Goal: Find specific page/section: Find specific page/section

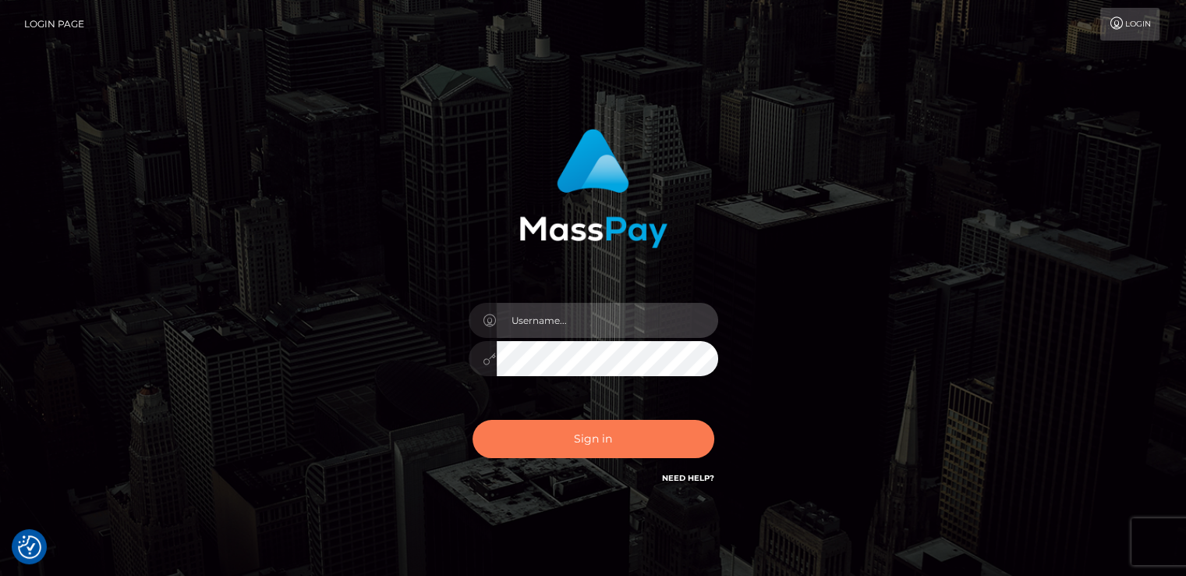
type input "[DOMAIN_NAME]"
click at [615, 434] on button "Sign in" at bounding box center [594, 439] width 242 height 38
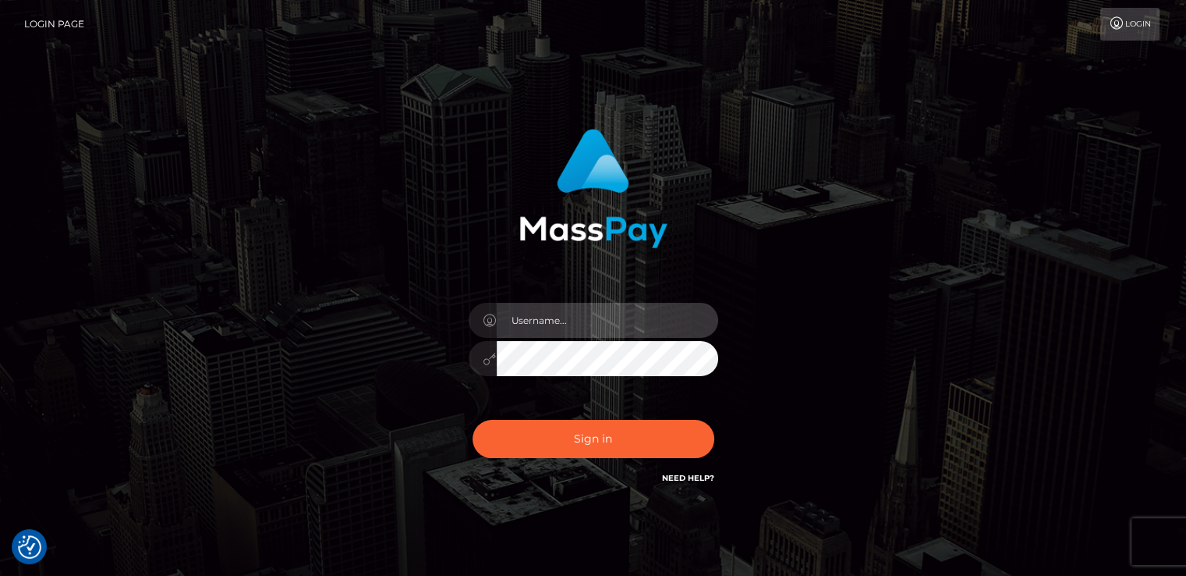
type input "nt.es"
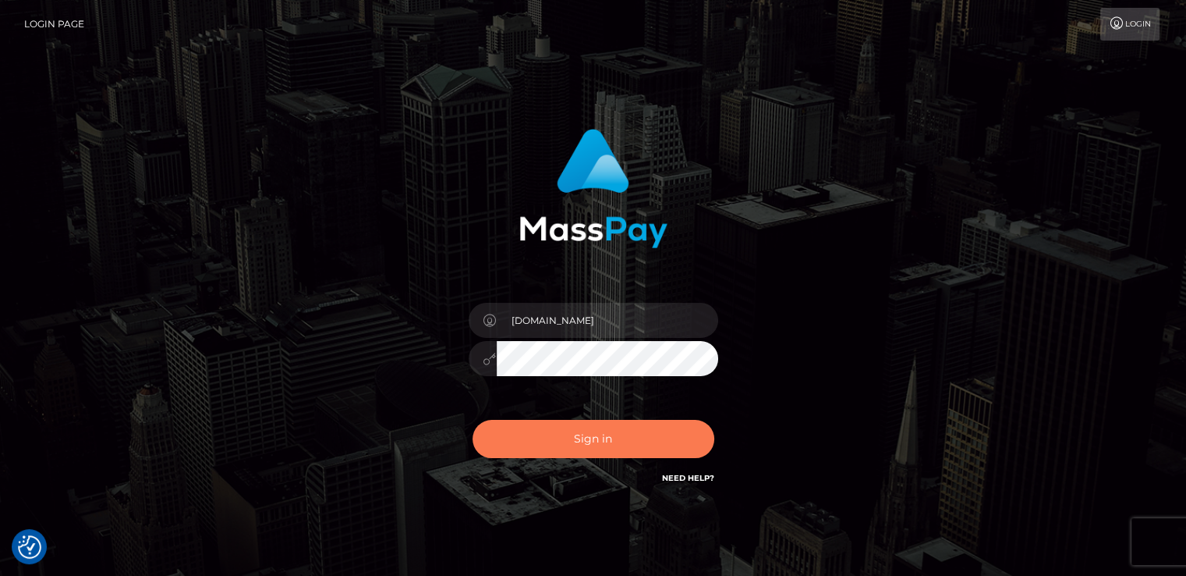
click at [615, 434] on button "Sign in" at bounding box center [594, 439] width 242 height 38
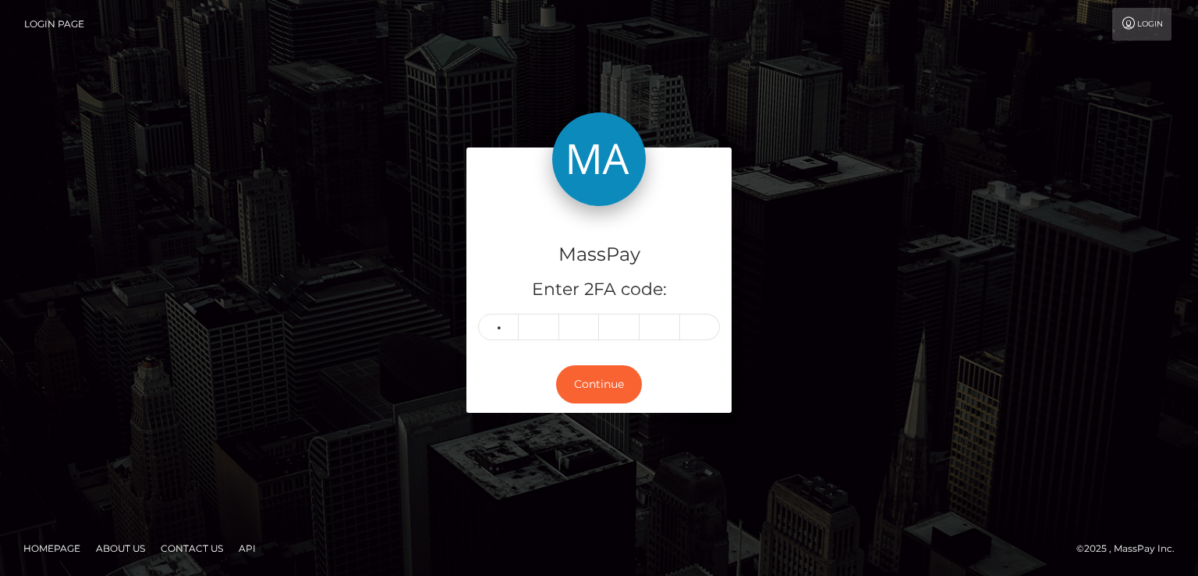
type input "4"
type input "8"
type input "0"
type input "7"
type input "3"
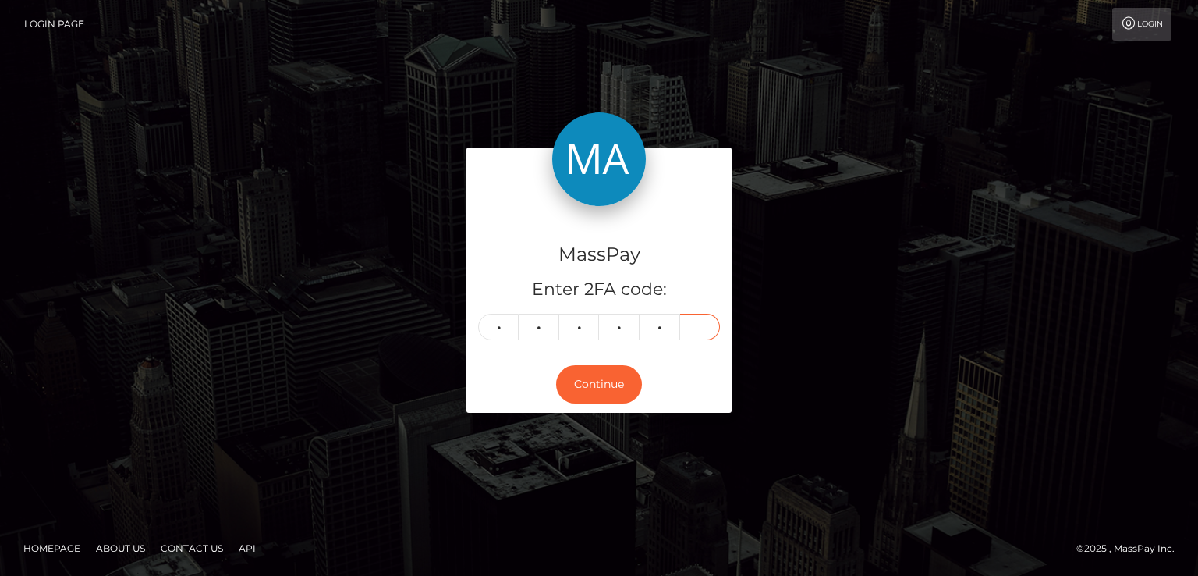
type input "7"
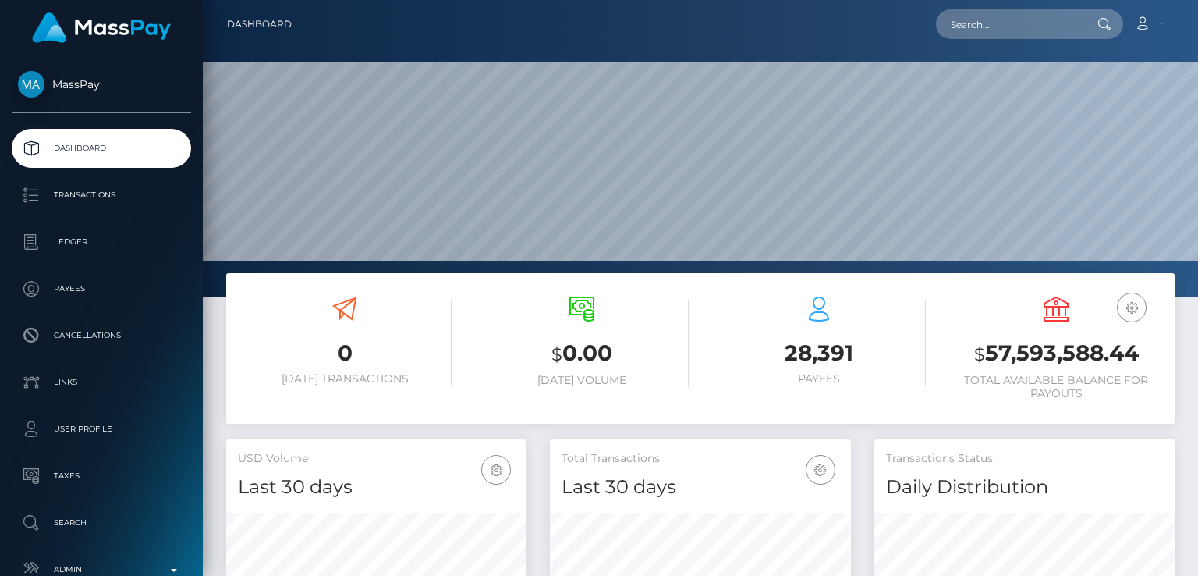
scroll to position [276, 299]
click at [1077, 27] on input "text" at bounding box center [1009, 24] width 147 height 30
paste input "queenpurity316@gmail.com"
type input "queenpurity316@gmail.com"
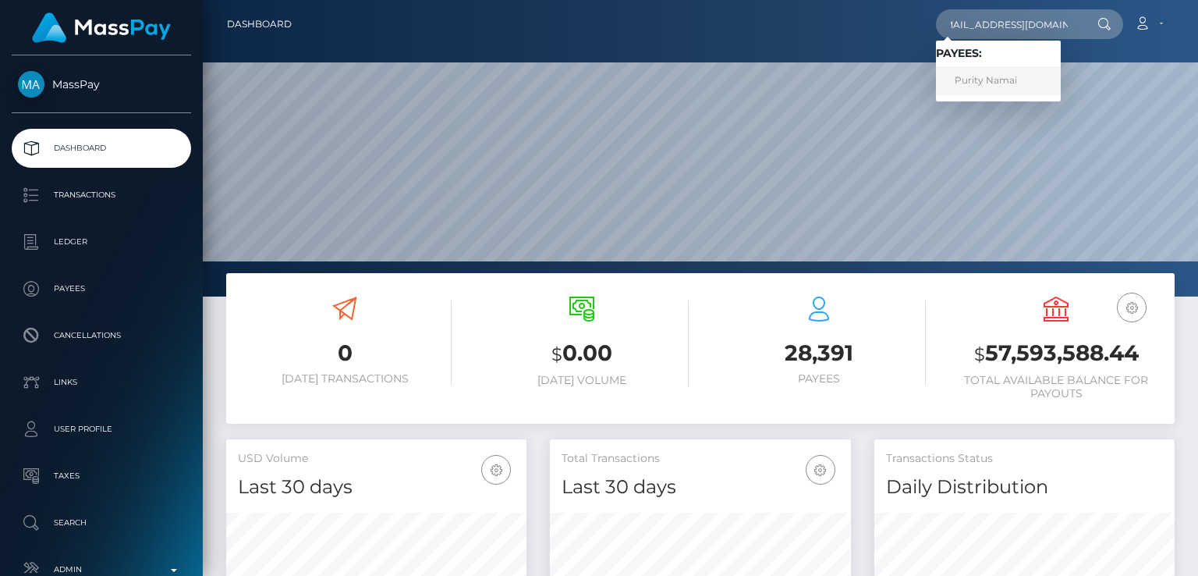
scroll to position [0, 0]
click at [994, 83] on link "Purity Namai" at bounding box center [998, 80] width 125 height 29
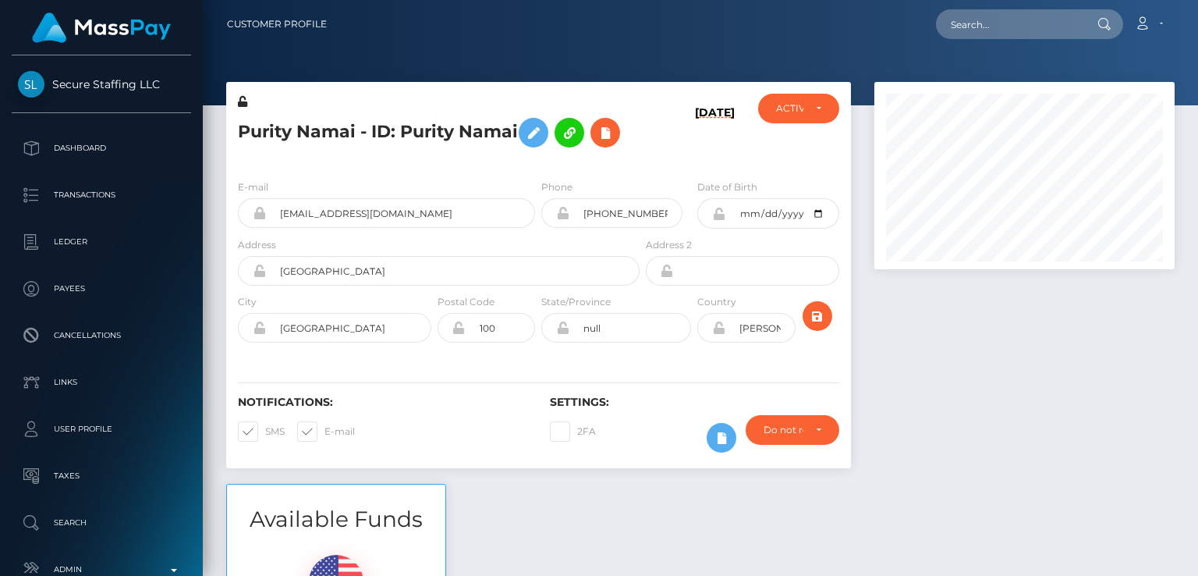
scroll to position [187, 299]
click at [821, 44] on nav "Customer Profile Loading... Loading... Account" at bounding box center [700, 24] width 995 height 48
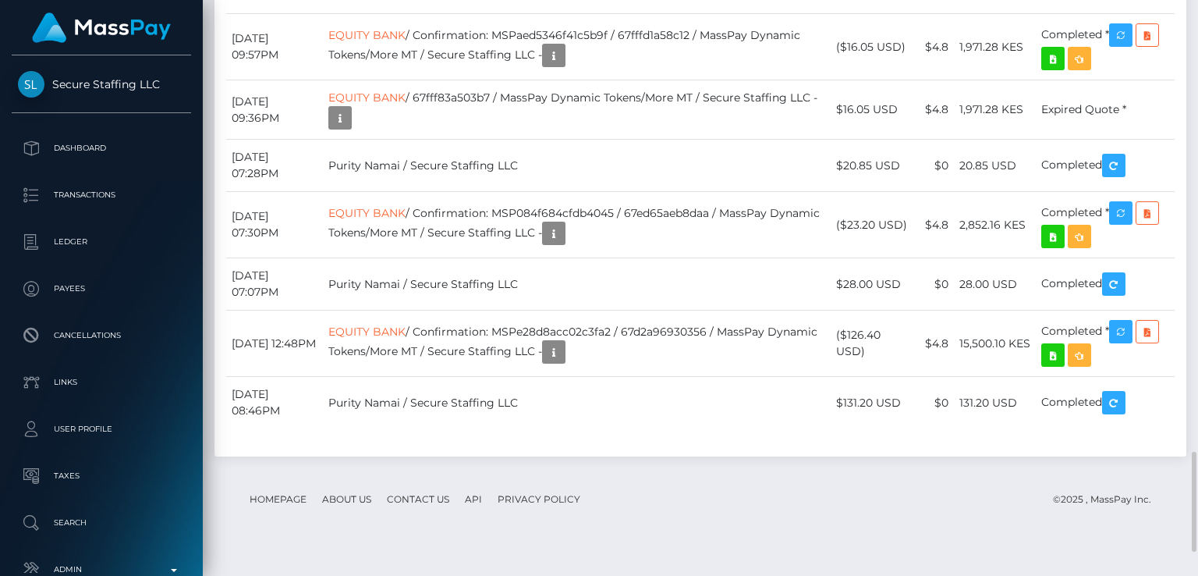
scroll to position [2731, 0]
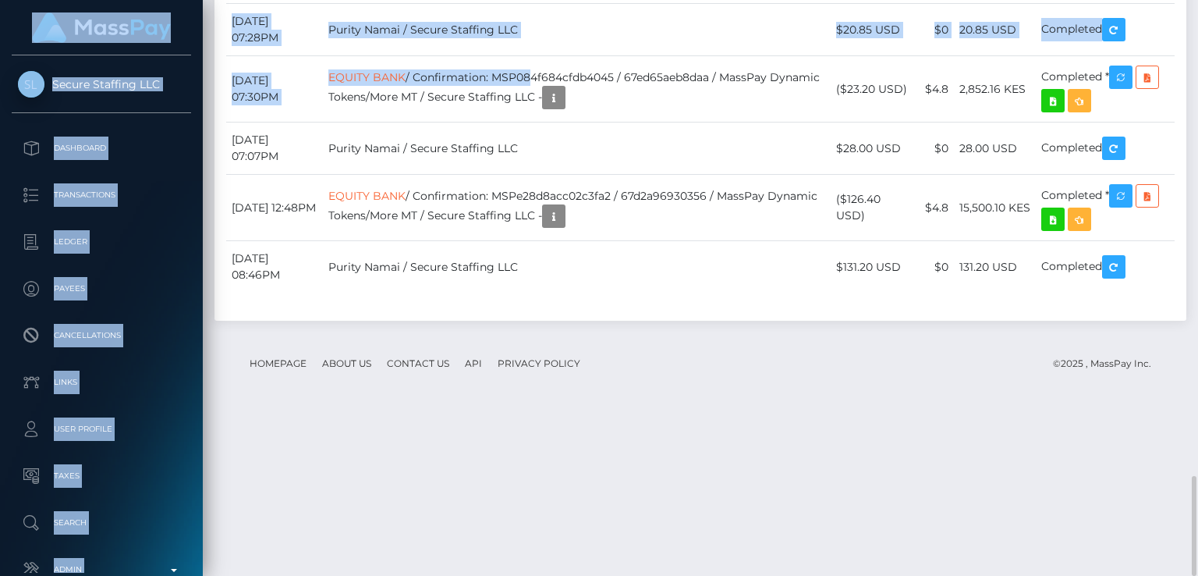
drag, startPoint x: 565, startPoint y: 241, endPoint x: 543, endPoint y: 605, distance: 364.9
click at [543, 575] on html "Secure Staffing LLC Dashboard Transactions Ledger Payees Links" at bounding box center [599, 288] width 1198 height 576
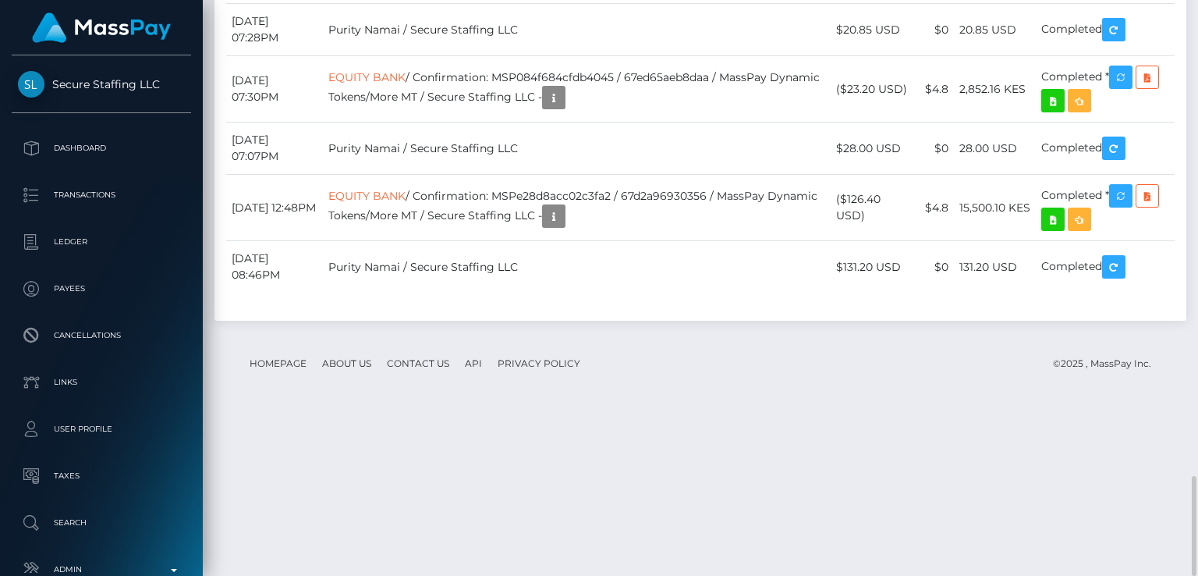
click at [673, 391] on footer "Homepage About Us Contact Us API Privacy Policy © 2025 , MassPay Inc." at bounding box center [700, 363] width 948 height 55
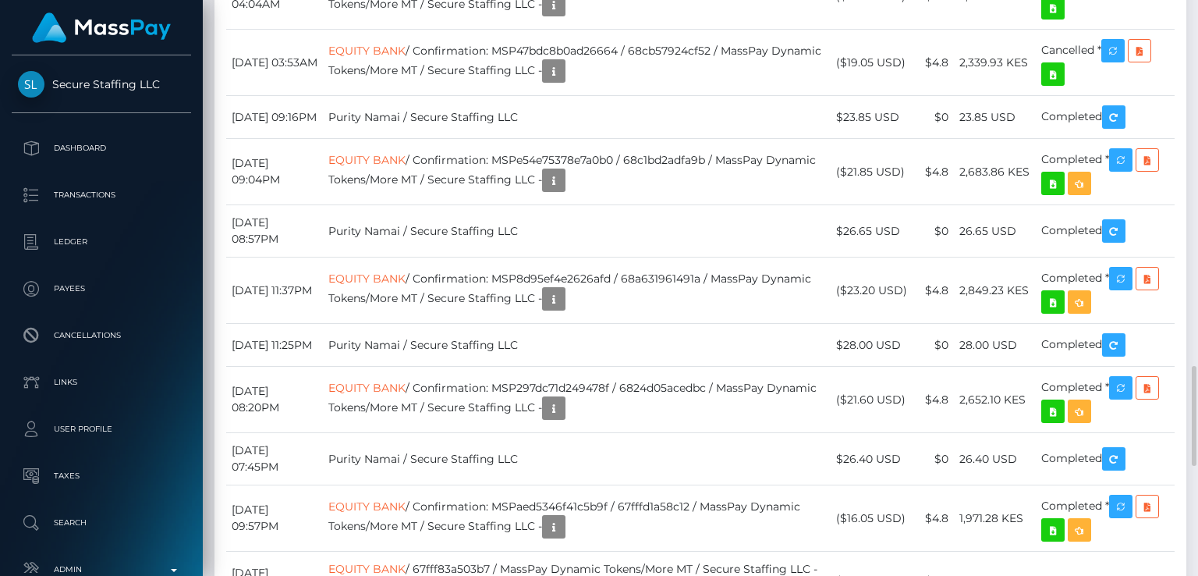
scroll to position [2121, 0]
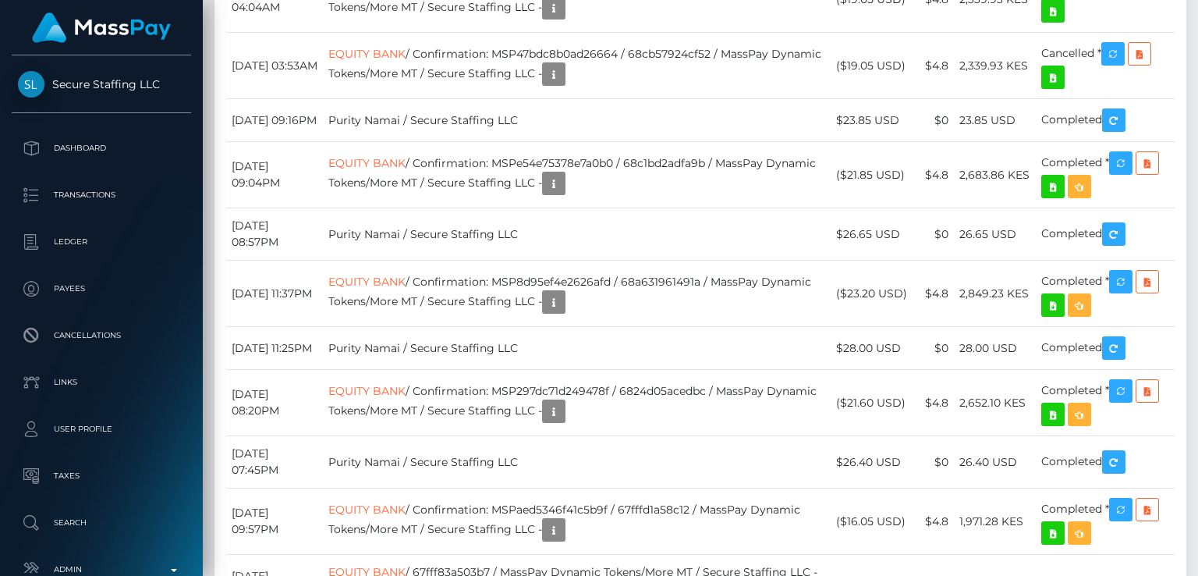
drag, startPoint x: 1136, startPoint y: 163, endPoint x: 1119, endPoint y: 160, distance: 17.4
click at [1123, 159] on body "Secure Staffing LLC Dashboard Transactions Ledger Payees Links Taxes" at bounding box center [599, 288] width 1198 height 576
click at [1123, 159] on div "Force status update" at bounding box center [1104, 172] width 114 height 29
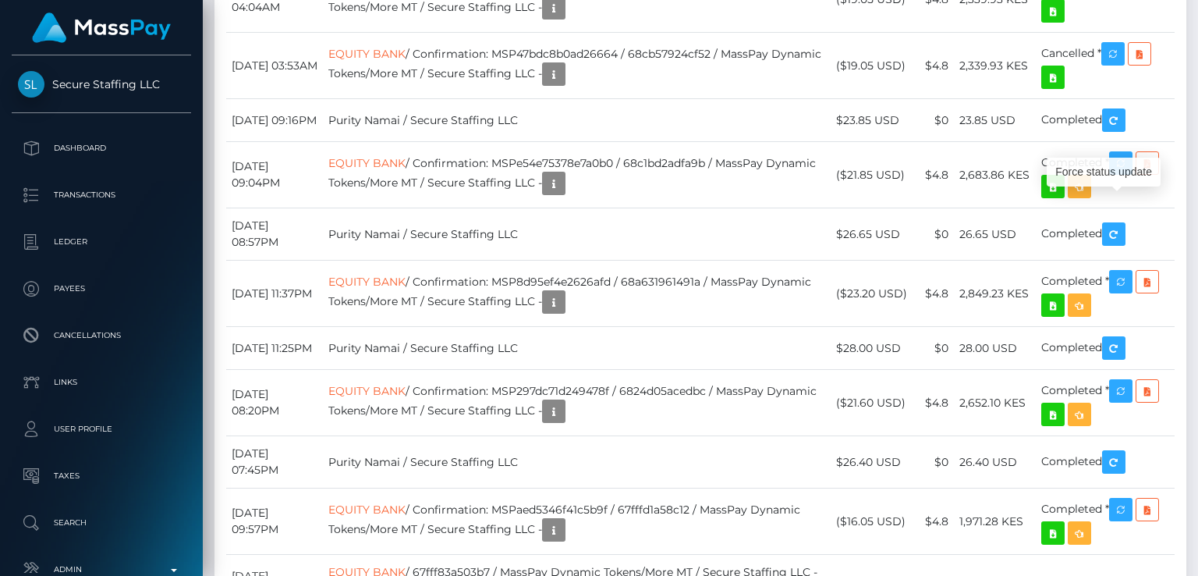
click at [1123, 159] on body "Secure Staffing LLC Dashboard Transactions Ledger Payees Links Taxes" at bounding box center [599, 288] width 1198 height 576
click at [1123, 159] on div "Force status update" at bounding box center [1104, 172] width 114 height 29
click at [1132, 165] on div "Force status update" at bounding box center [1104, 172] width 114 height 29
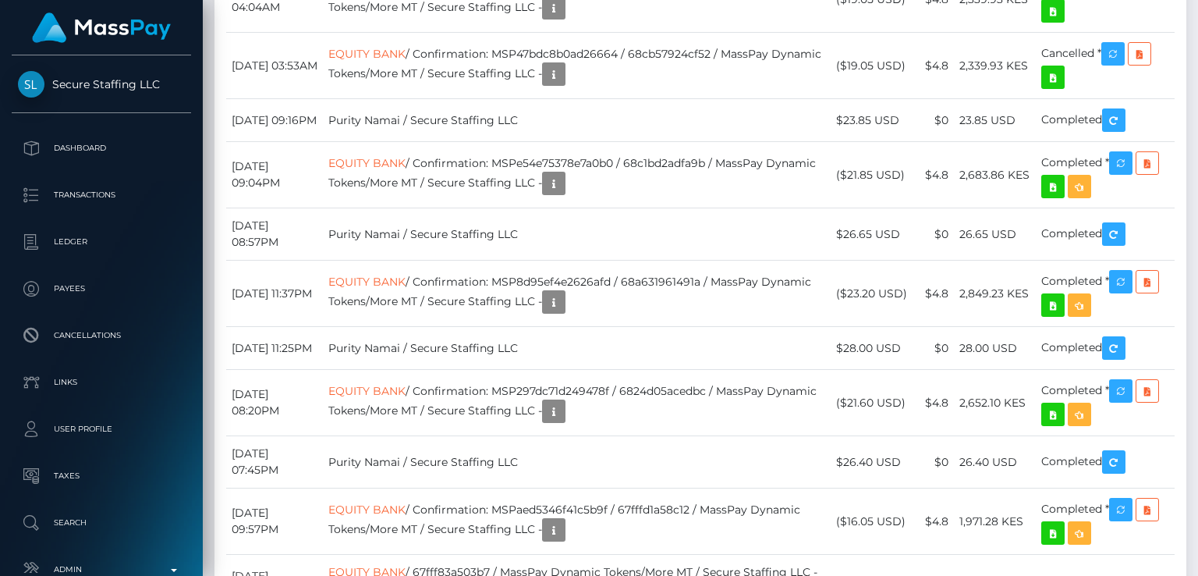
click at [1132, 165] on div "Force status update" at bounding box center [1104, 172] width 114 height 29
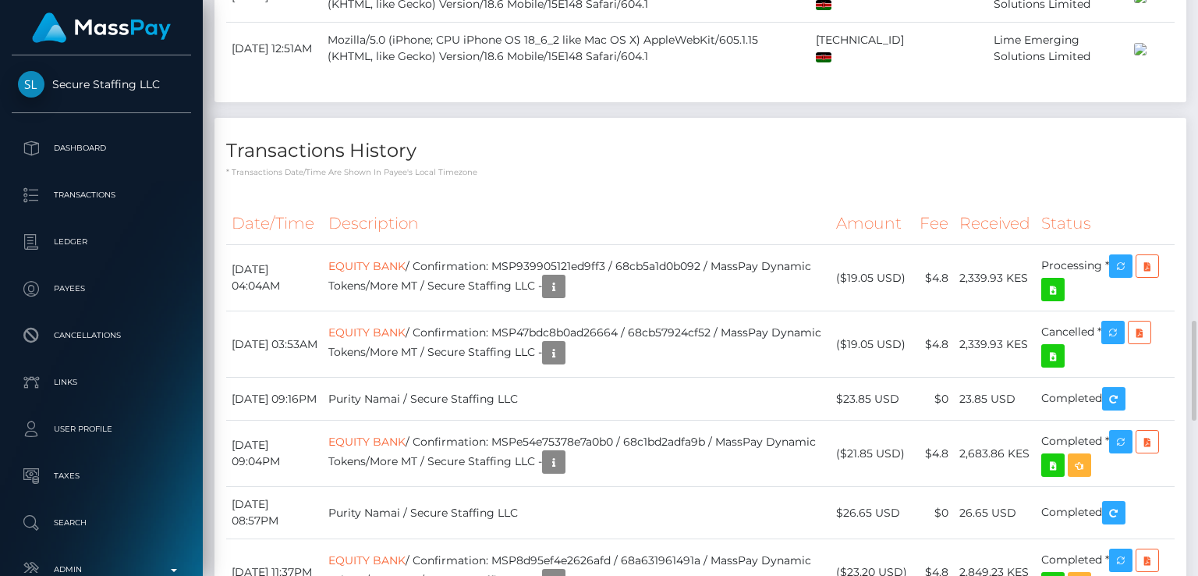
scroll to position [1844, 0]
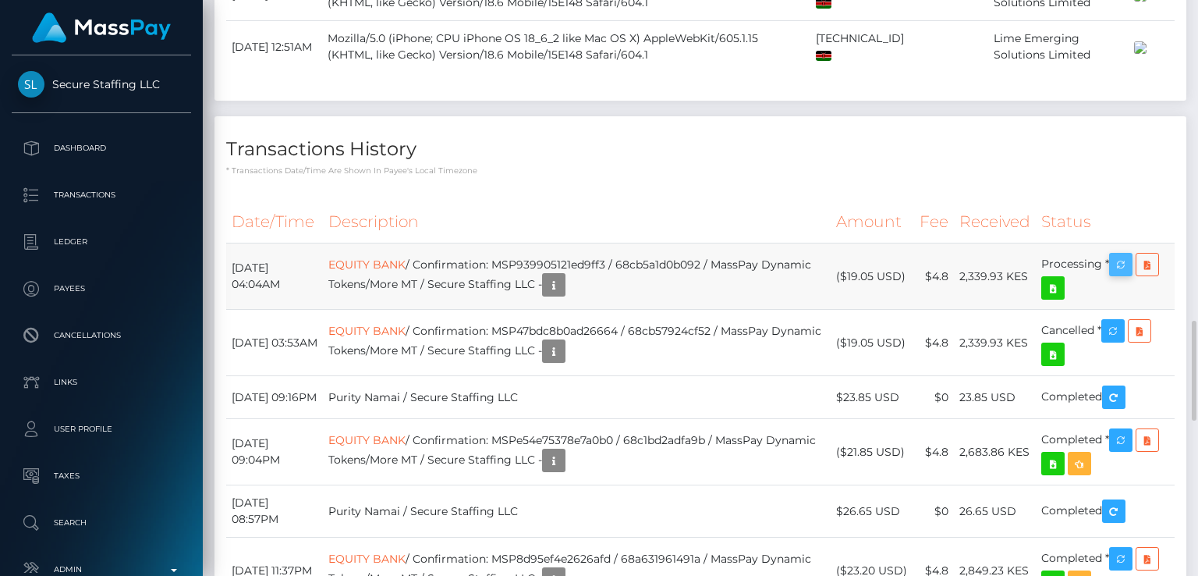
click at [1129, 275] on icon "button" at bounding box center [1120, 264] width 19 height 19
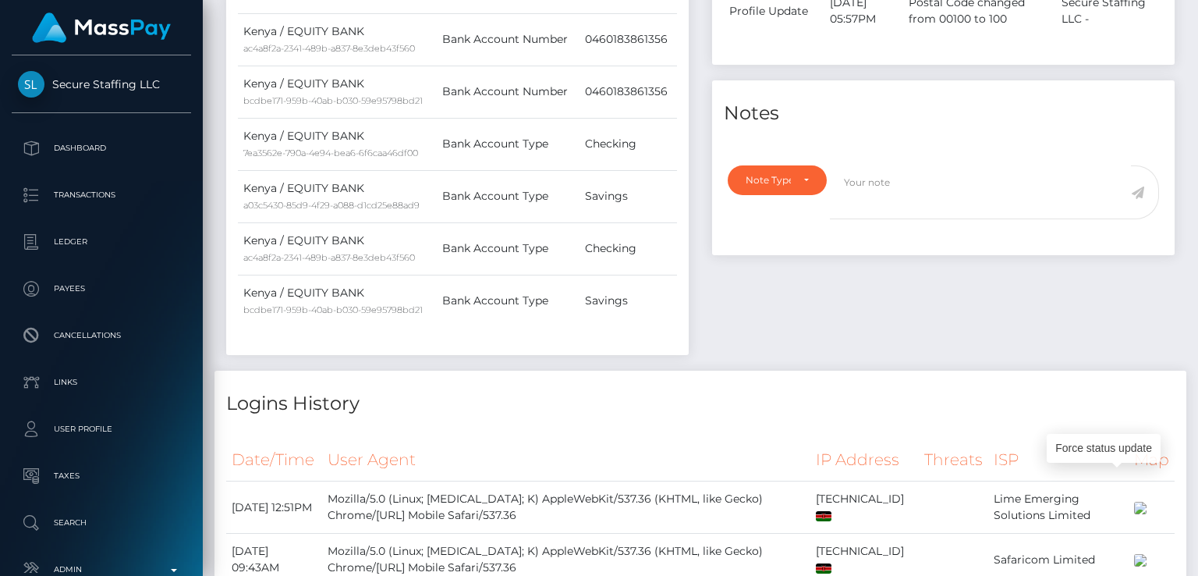
scroll to position [0, 0]
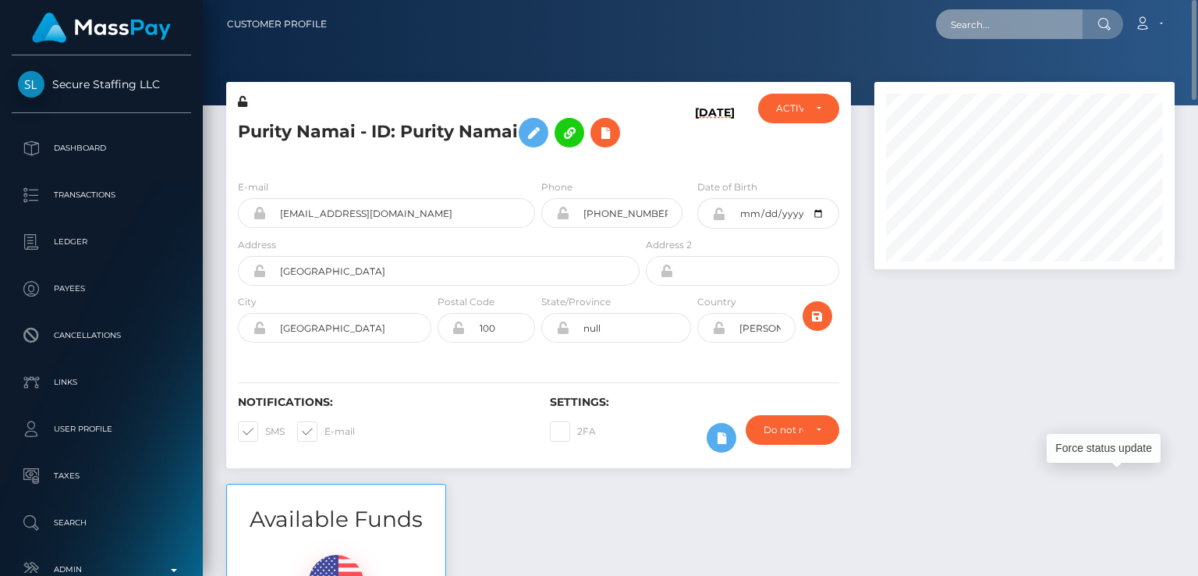
click at [967, 19] on input "text" at bounding box center [1009, 24] width 147 height 30
paste input "normaforee377@gmail.com"
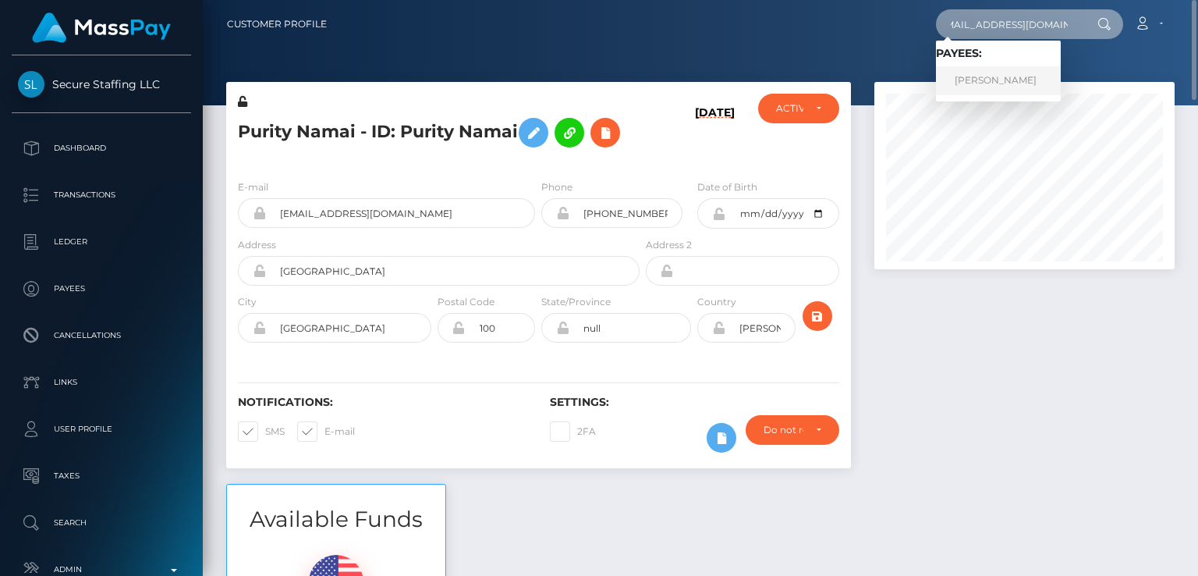
type input "normaforee377@gmail.com"
click at [1001, 70] on link "NORMA FOREE" at bounding box center [998, 80] width 125 height 29
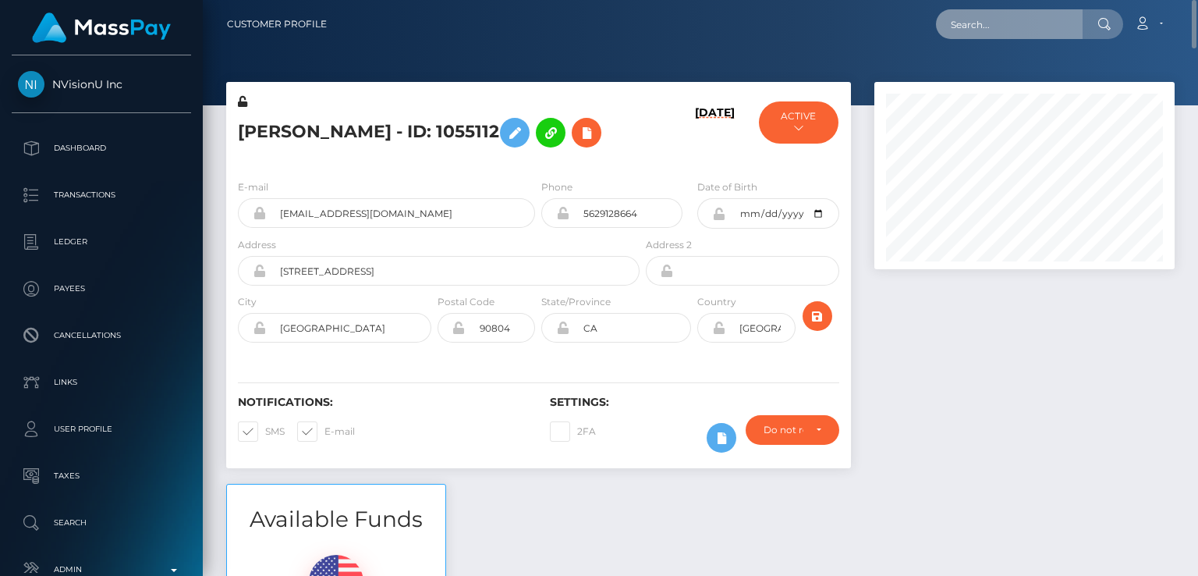
click at [985, 31] on input "text" at bounding box center [1009, 24] width 147 height 30
paste input "iamarielanne@gmail.com"
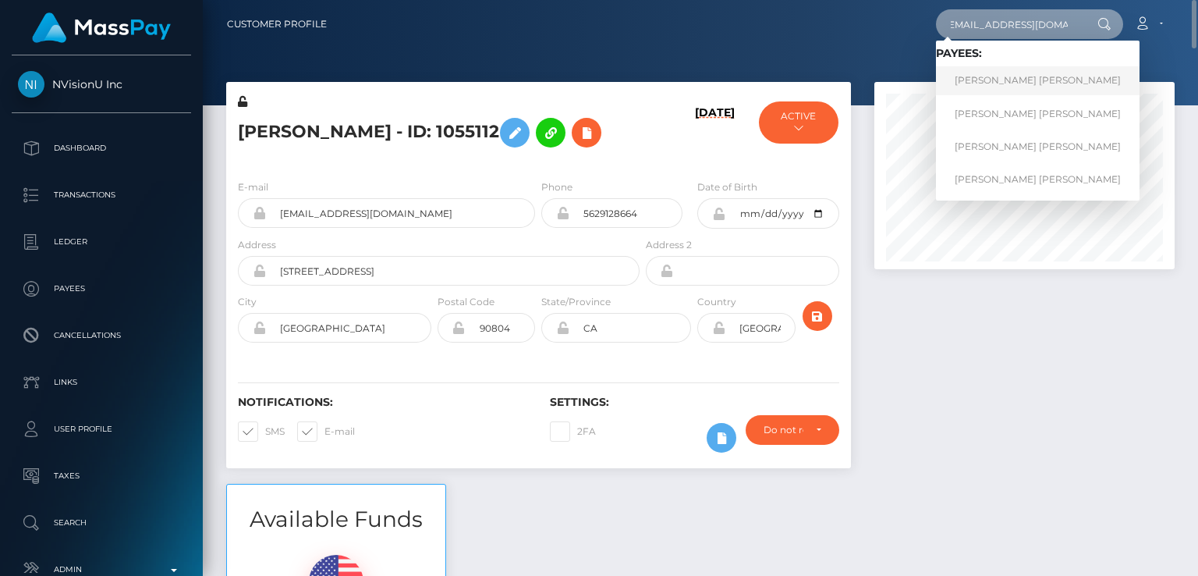
type input "iamarielanne@gmail.com"
click at [1036, 70] on link "Mark Joe Varga Melendrez" at bounding box center [1038, 80] width 204 height 29
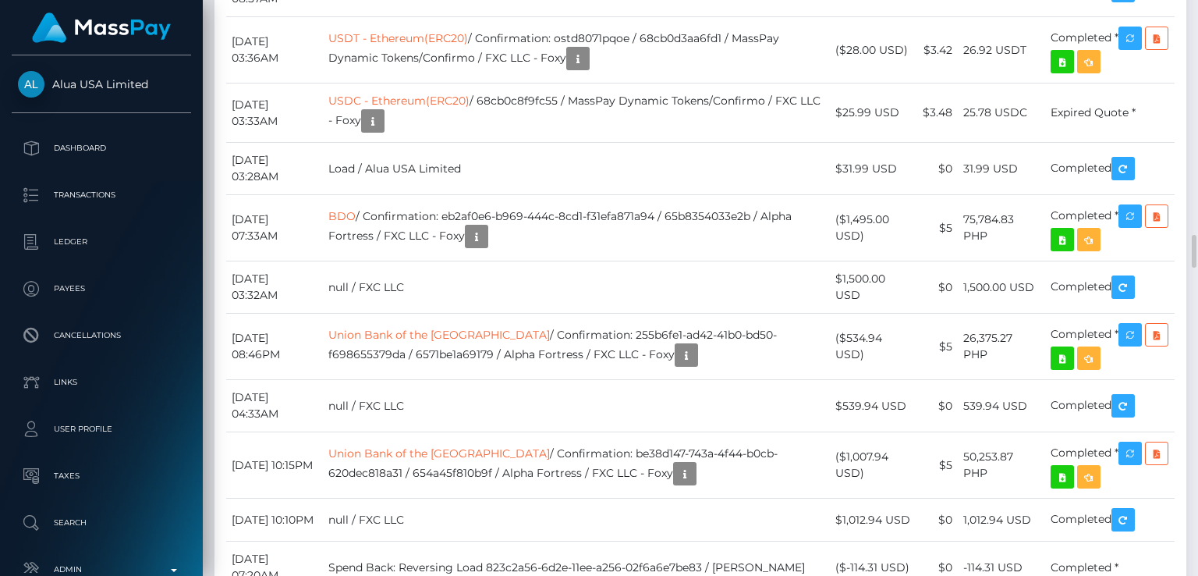
scroll to position [4193, 0]
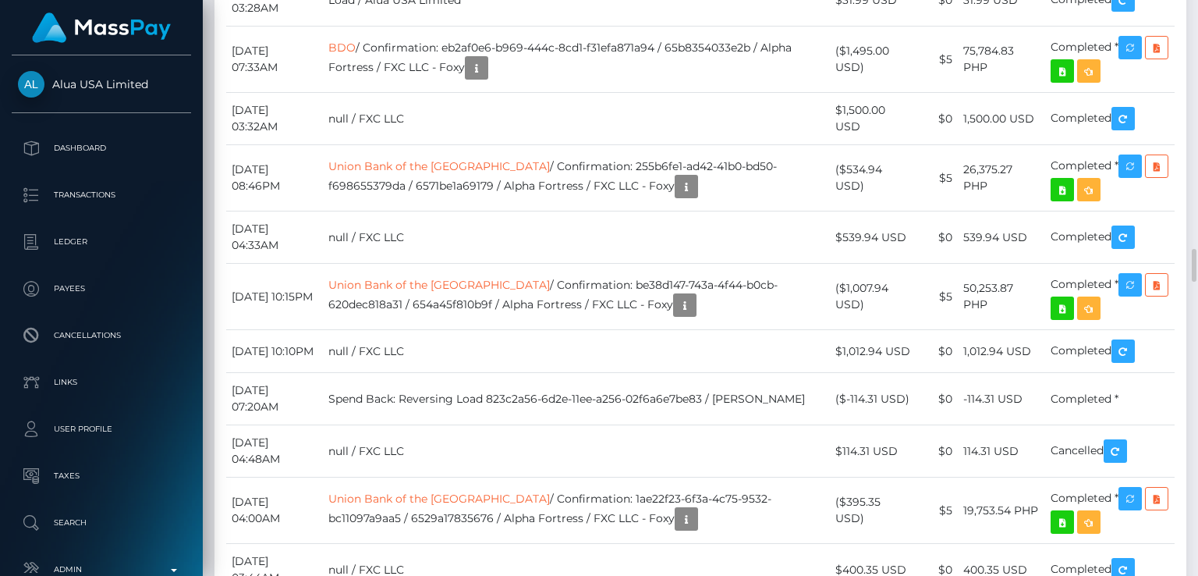
scroll to position [4347, 0]
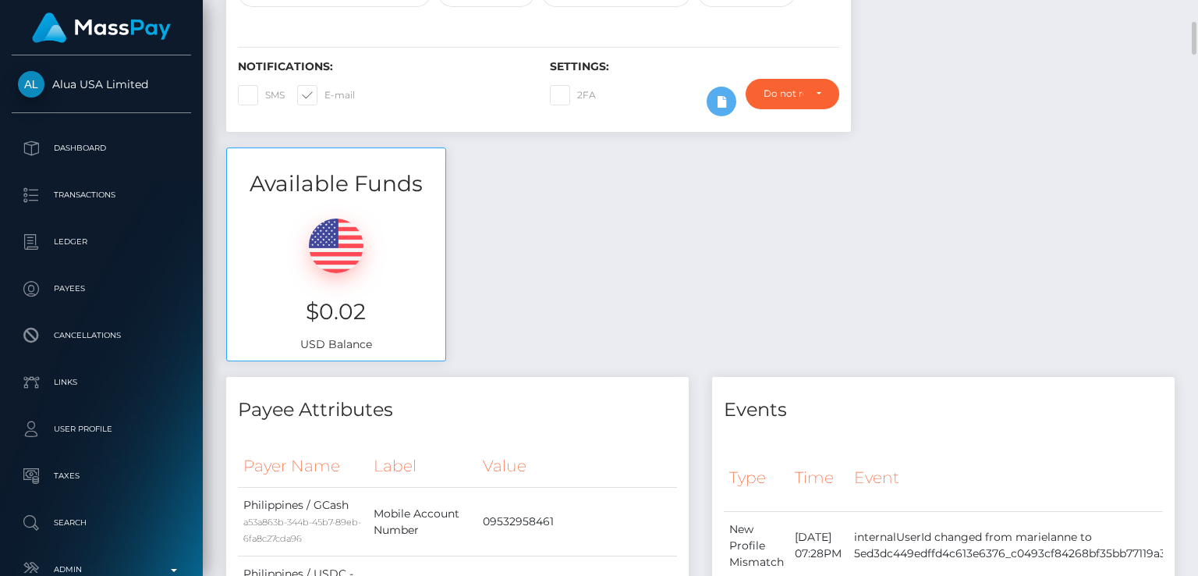
scroll to position [0, 0]
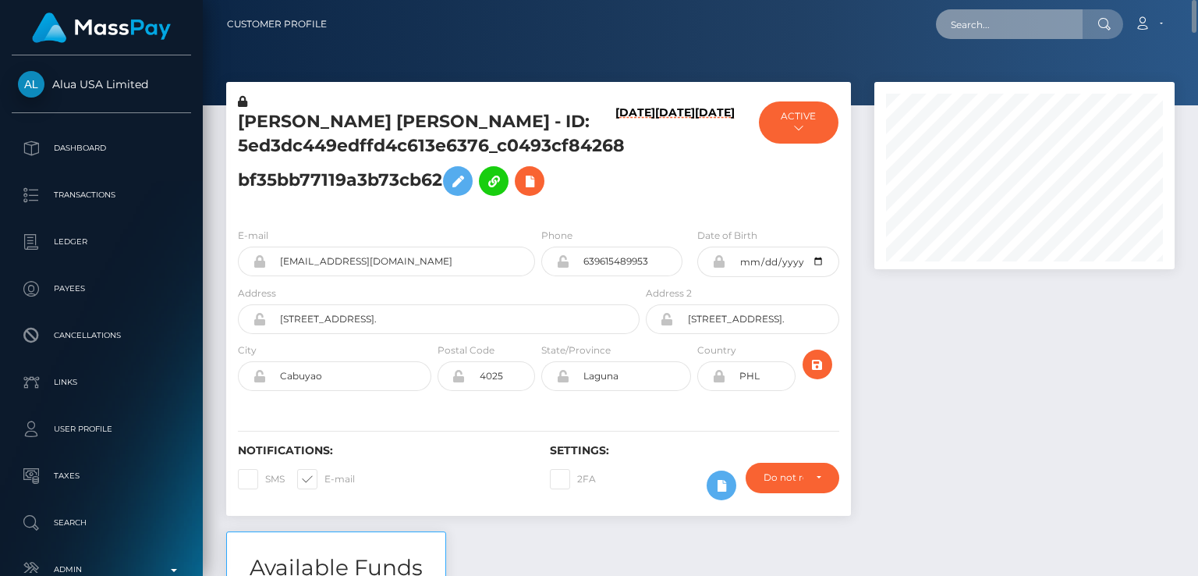
click at [1041, 25] on input "text" at bounding box center [1009, 24] width 147 height 30
paste input "[EMAIL_ADDRESS][DOMAIN_NAME]"
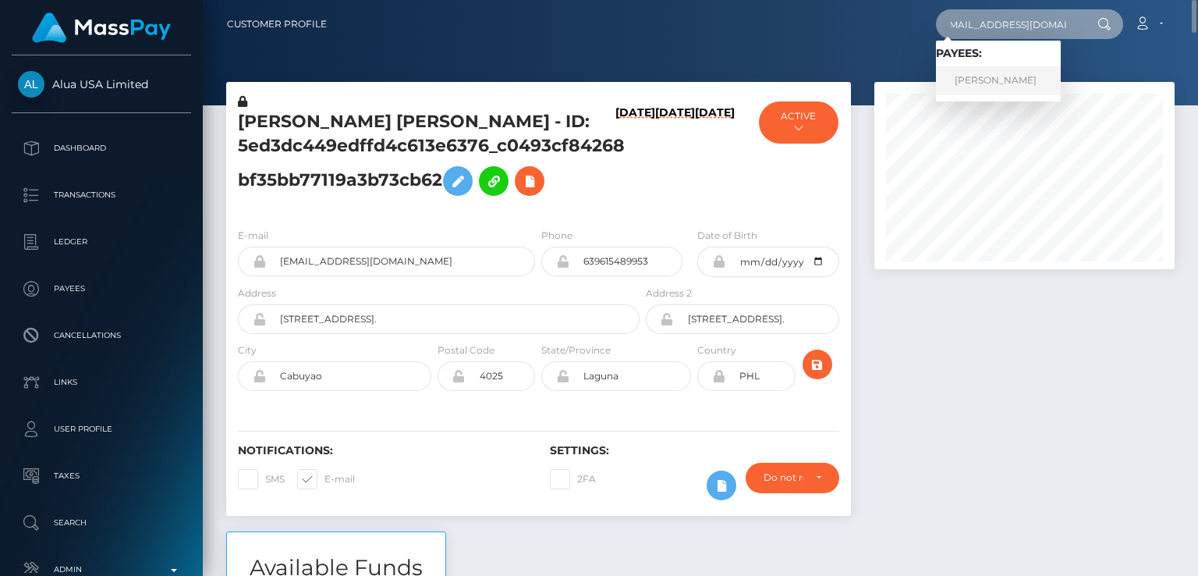
type input "[EMAIL_ADDRESS][DOMAIN_NAME]"
click at [1017, 82] on link "[PERSON_NAME]" at bounding box center [998, 80] width 125 height 29
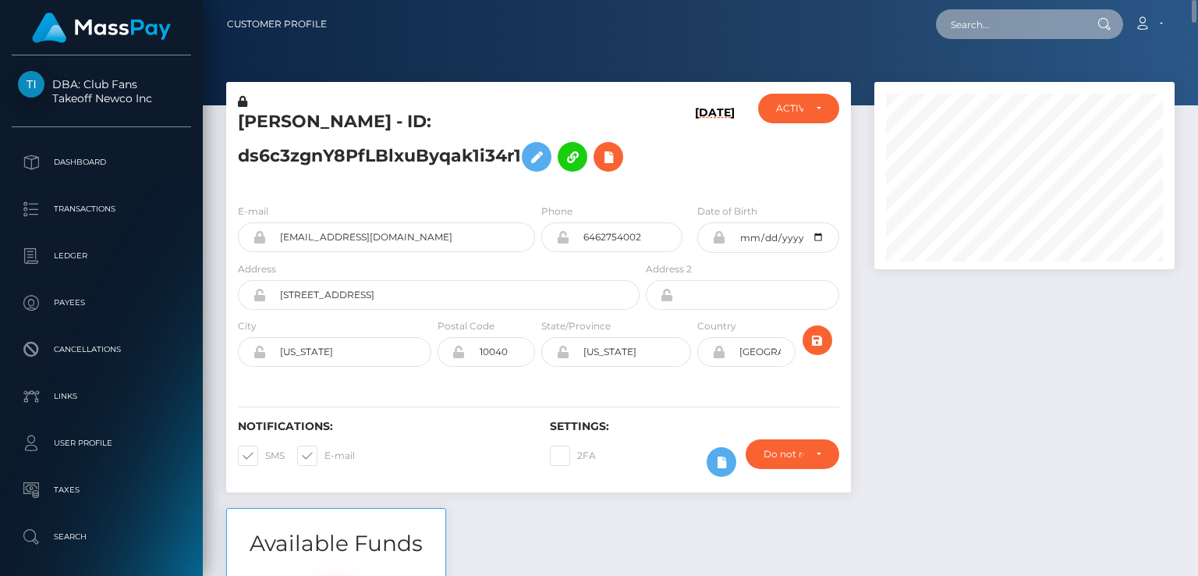
click at [990, 26] on input "text" at bounding box center [1009, 24] width 147 height 30
paste input "[EMAIL_ADDRESS][DOMAIN_NAME]"
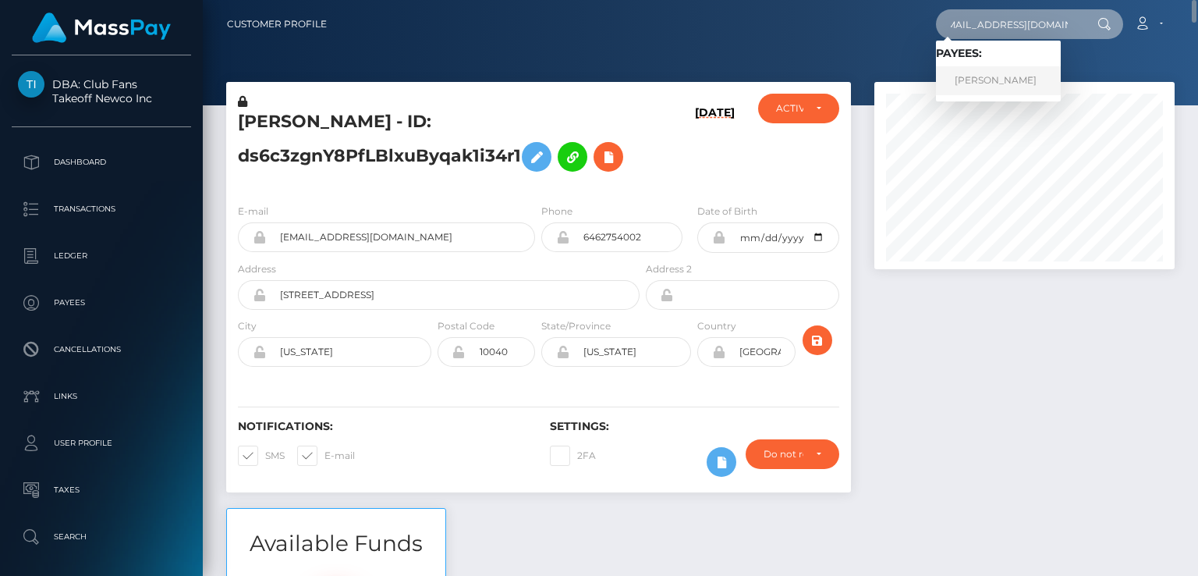
type input "[EMAIL_ADDRESS][DOMAIN_NAME]"
click at [967, 79] on link "[PERSON_NAME]" at bounding box center [998, 80] width 125 height 29
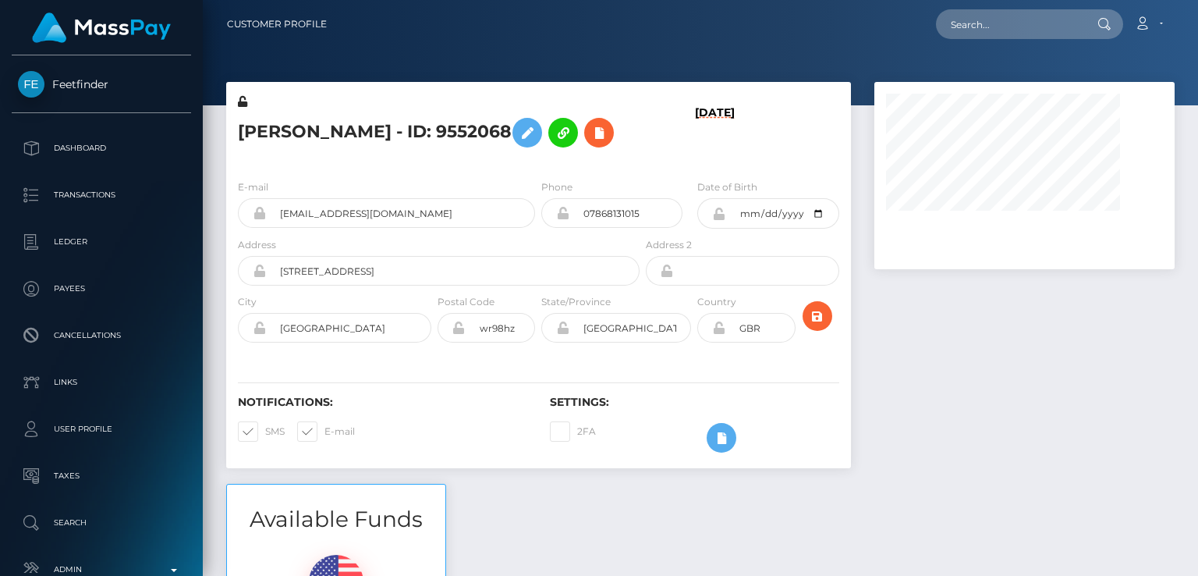
click at [271, 130] on h5 "[PERSON_NAME] - ID: 9552068" at bounding box center [434, 132] width 393 height 45
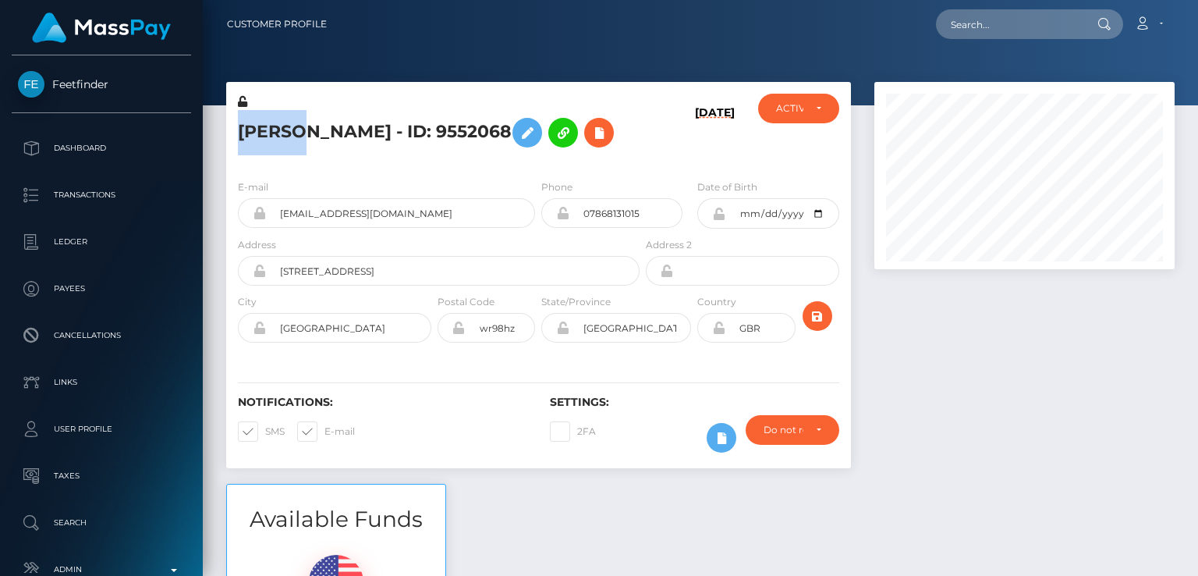
scroll to position [187, 299]
copy h5 "Cerys"
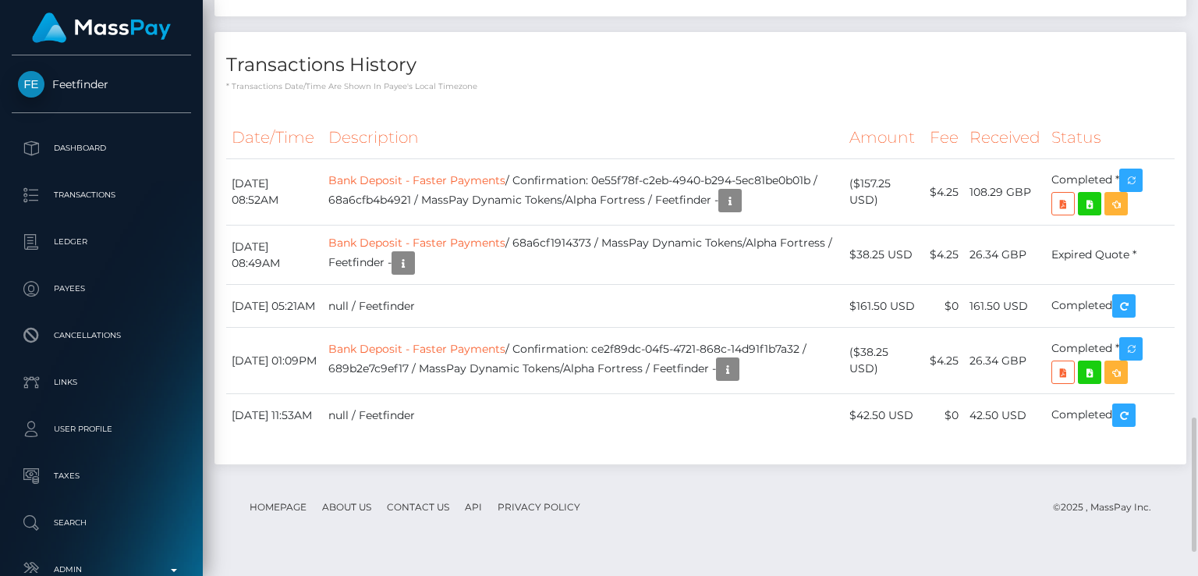
scroll to position [1886, 0]
